Goal: Check status: Check status

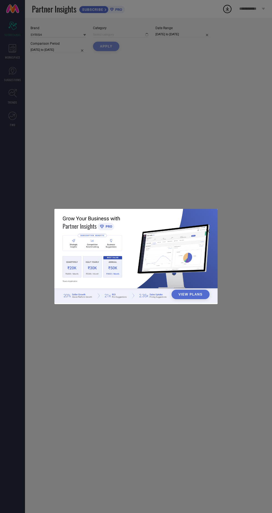
type input "All"
click at [168, 439] on div "View Plans" at bounding box center [136, 256] width 272 height 513
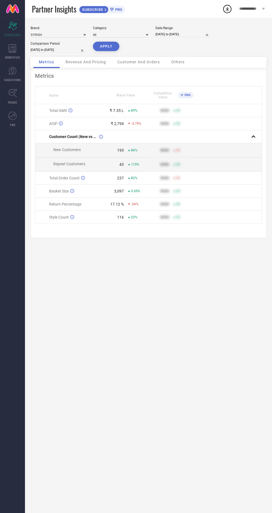
select select "6"
select select "2025"
select select "7"
select select "2025"
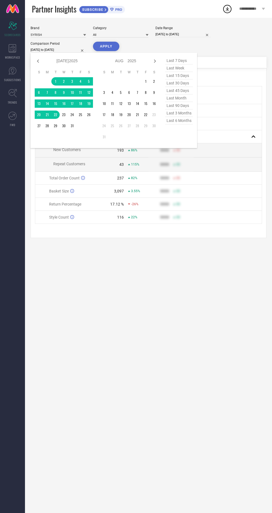
click at [72, 61] on select "2015 2016 2017 2018 2019 2020 2021 2022 2023 2024 2025 2026 2027 2028 2029 2030…" at bounding box center [73, 61] width 9 height 8
select select "6"
select select "2024"
select select "7"
select select "2024"
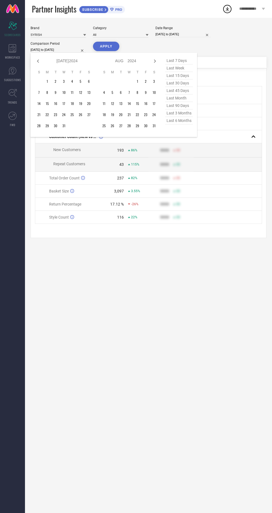
click at [46, 86] on table "S M T W T F S 1 2 3 4 5 6 7 8 9 10 11 12 13 14 15 16 17 18 19 20 21 22 23 24 25…" at bounding box center [64, 99] width 58 height 65
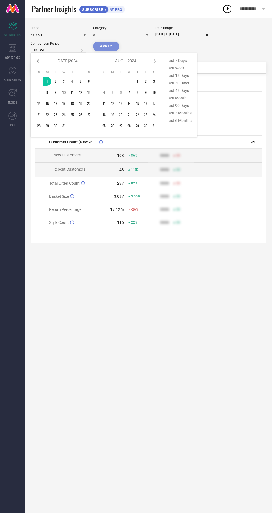
type input "[DATE] to [DATE]"
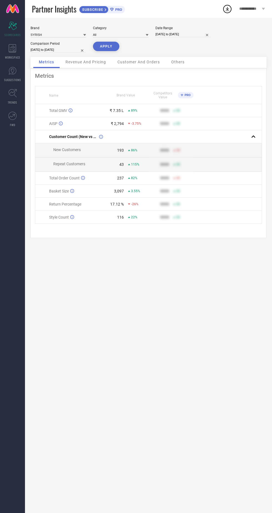
click at [104, 45] on button "APPLY" at bounding box center [106, 46] width 26 height 9
